Goal: Complete application form

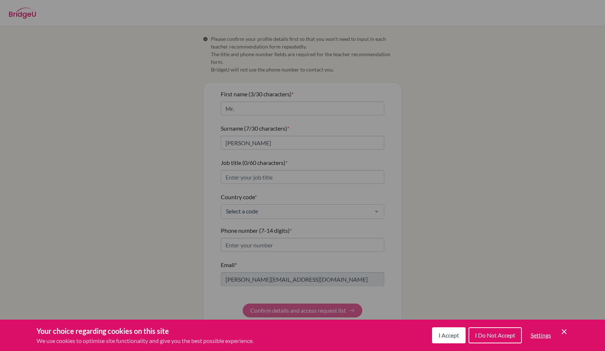
click at [455, 333] on span "I Accept" at bounding box center [448, 335] width 20 height 7
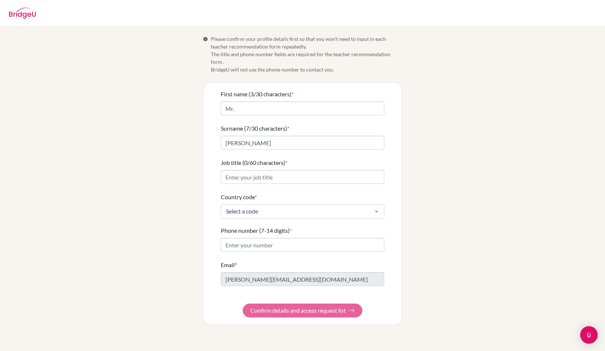
click at [358, 176] on form "First name (3/30 characters) * Mr. Surname (7/30 characters) * Pabalan Job titl…" at bounding box center [302, 204] width 163 height 228
click at [355, 171] on input "Job title (0/60 characters) *" at bounding box center [302, 177] width 163 height 14
type input "Student Service Coordinator"
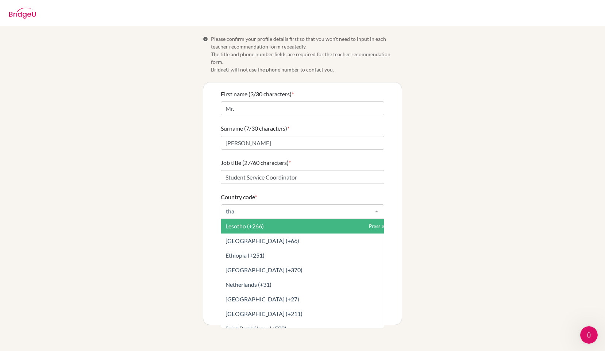
type input "thai"
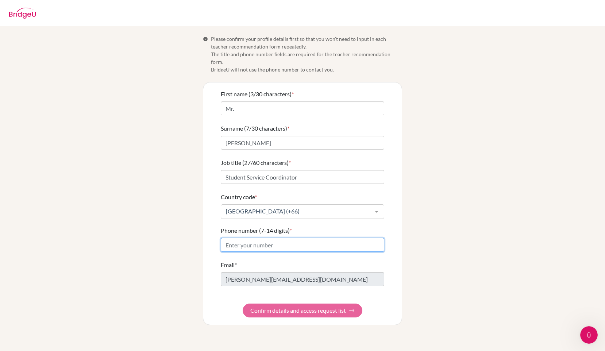
click at [318, 238] on input "Phone number (7-14 digits) *" at bounding box center [302, 245] width 163 height 14
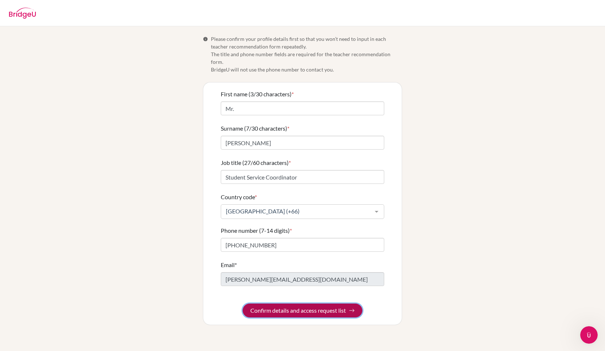
click at [336, 304] on button "Confirm details and access request list" at bounding box center [303, 310] width 120 height 14
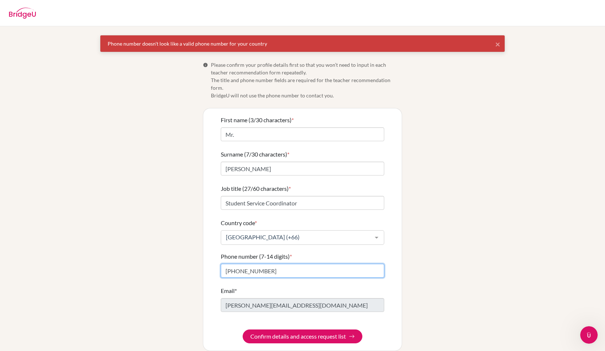
click at [234, 266] on input "+666234743540" at bounding box center [302, 271] width 163 height 14
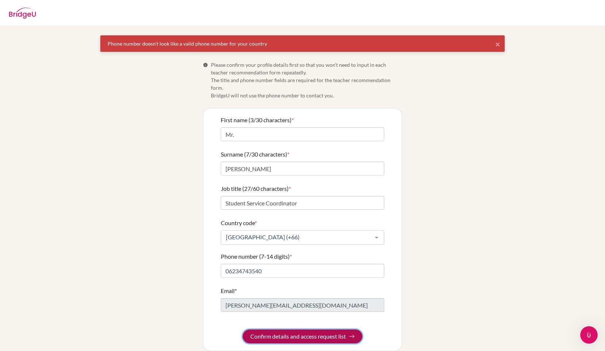
click at [283, 329] on button "Confirm details and access request list" at bounding box center [303, 336] width 120 height 14
click at [290, 270] on form "First name (3/30 characters) * Mr. Surname (7/30 characters) * Pabalan Job titl…" at bounding box center [302, 230] width 163 height 228
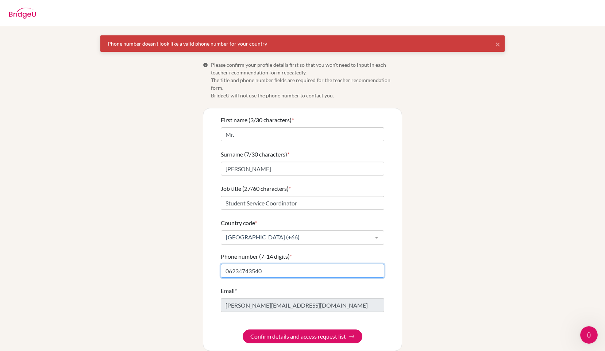
click at [290, 264] on input "06234743540" at bounding box center [302, 271] width 163 height 14
type input "+66-623473540"
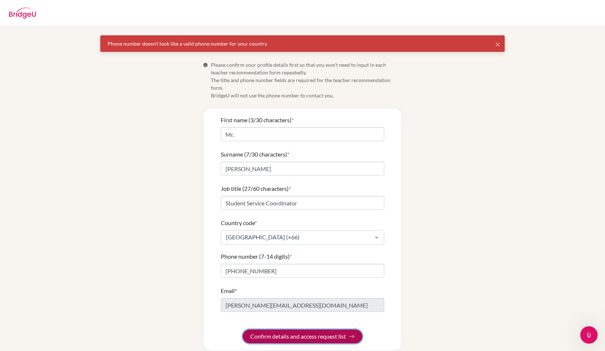
click at [322, 329] on button "Confirm details and access request list" at bounding box center [303, 336] width 120 height 14
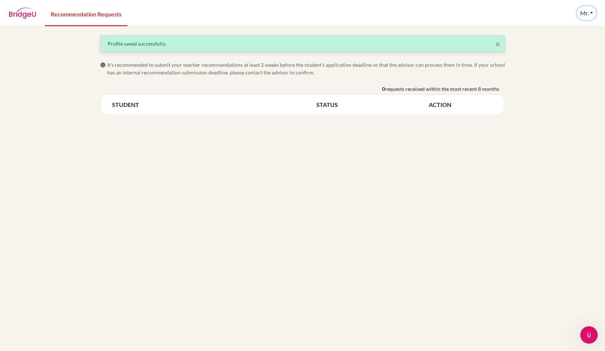
click at [588, 17] on button "Mr." at bounding box center [586, 13] width 19 height 14
click at [316, 229] on div "× Profile saved successfully. info It’s recommended to submit your teacher reco…" at bounding box center [302, 188] width 605 height 325
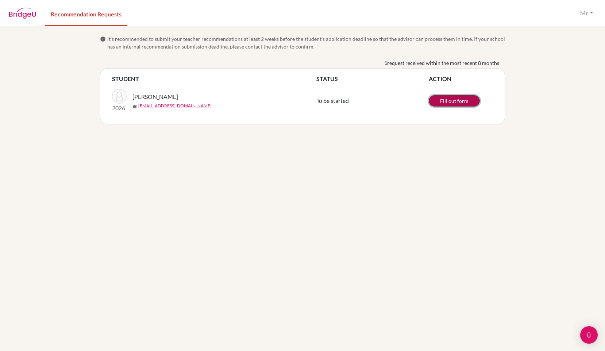
click at [450, 101] on link "Fill out form" at bounding box center [454, 100] width 51 height 11
